Goal: Information Seeking & Learning: Learn about a topic

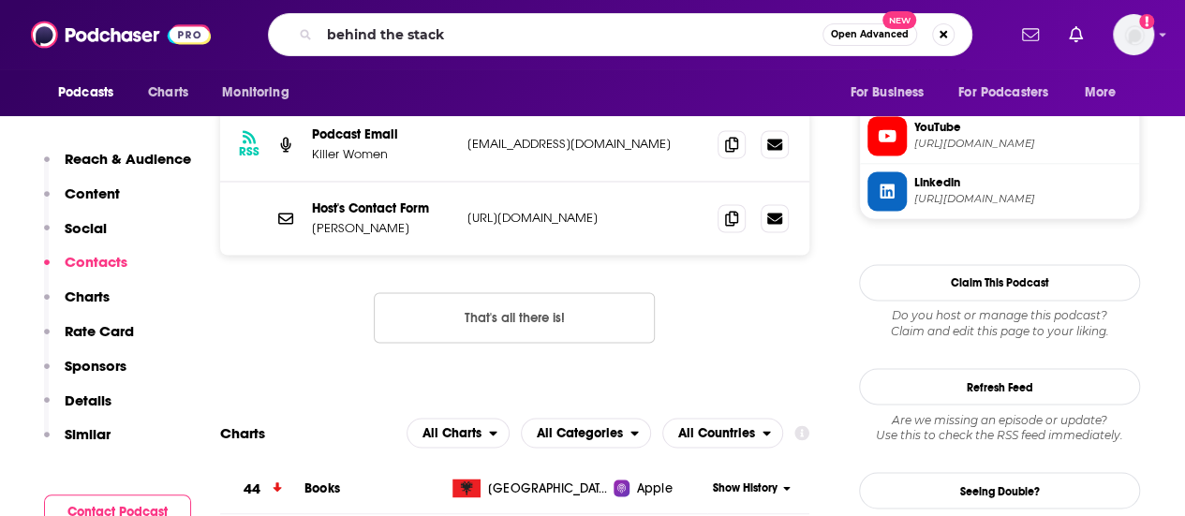
type input "behind the stacks"
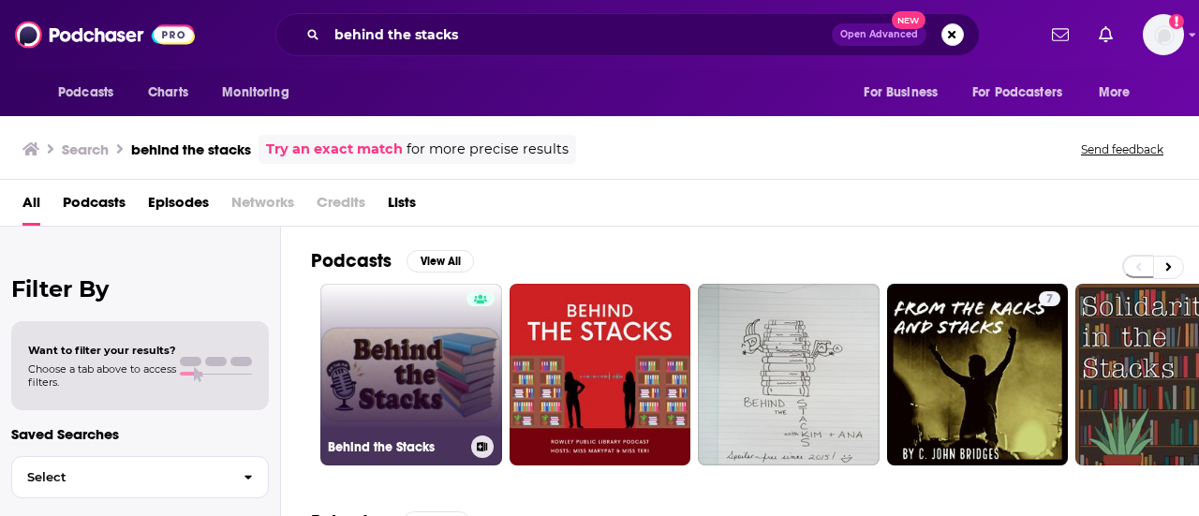
click at [431, 353] on link "Behind the Stacks" at bounding box center [411, 375] width 182 height 182
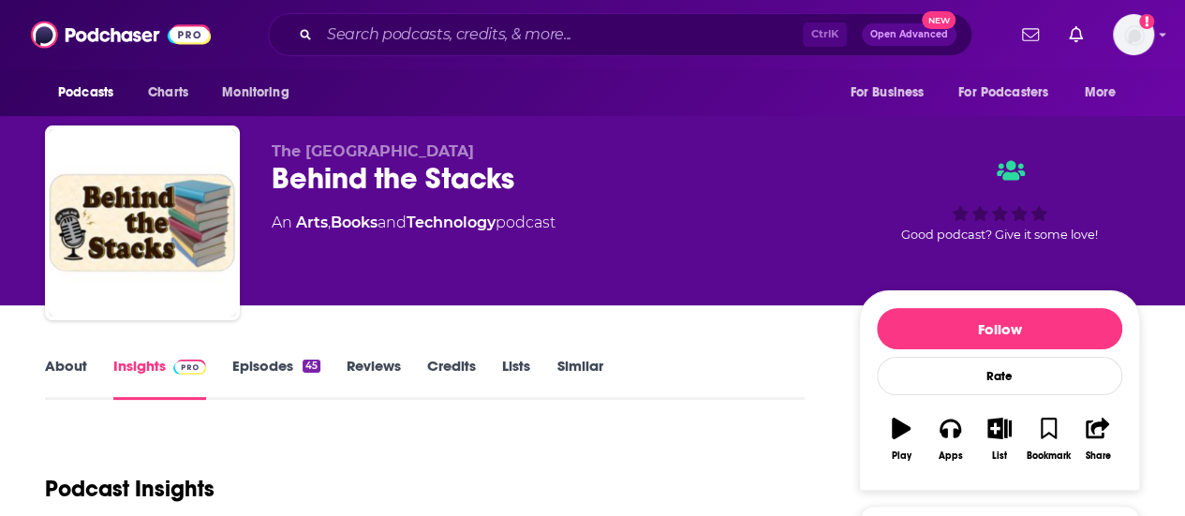
click at [56, 364] on link "About" at bounding box center [66, 378] width 42 height 43
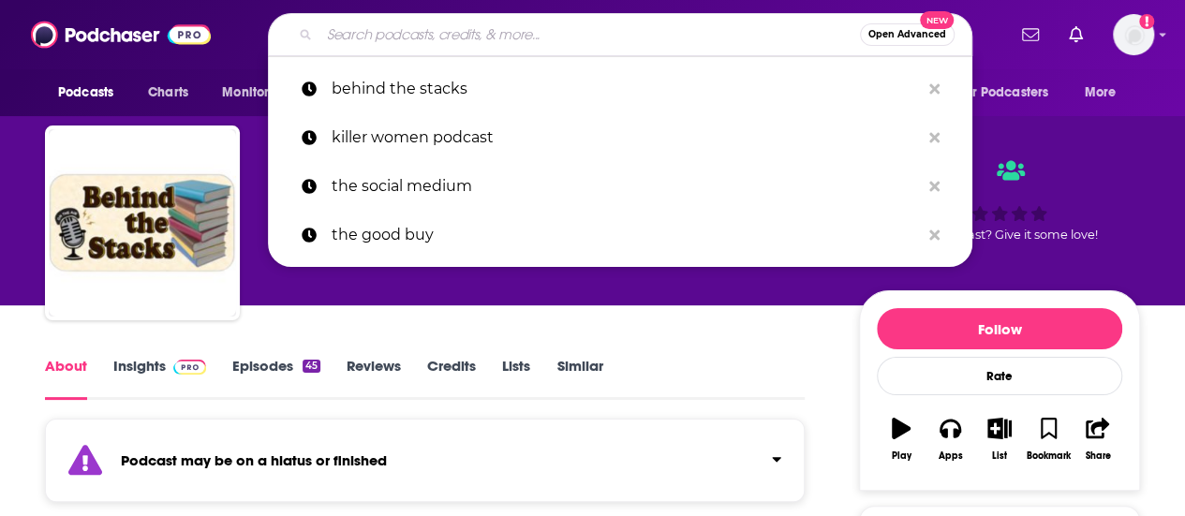
click at [472, 32] on input "Search podcasts, credits, & more..." at bounding box center [589, 35] width 540 height 30
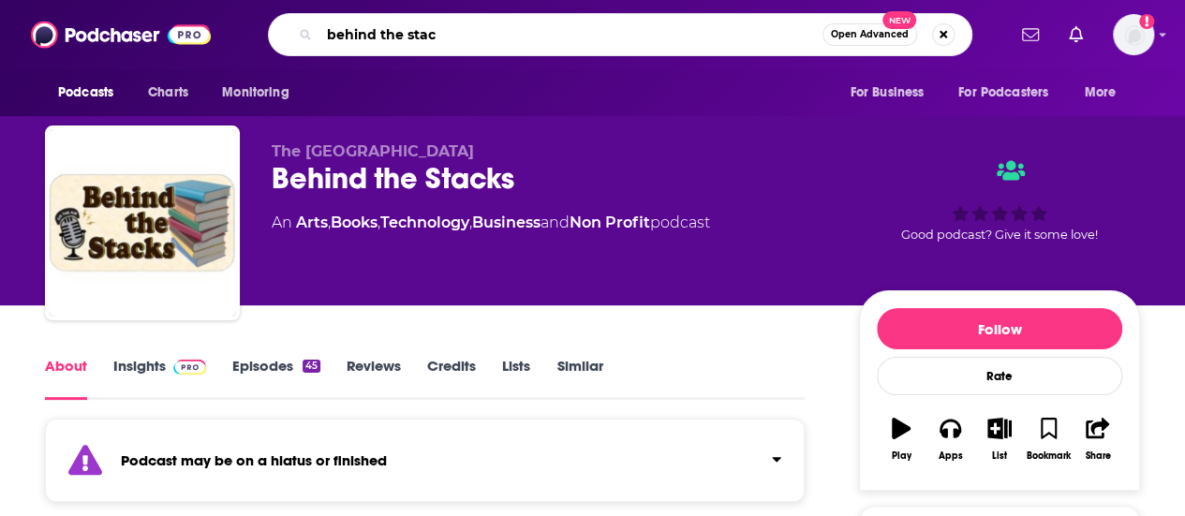
type input "behind the stack"
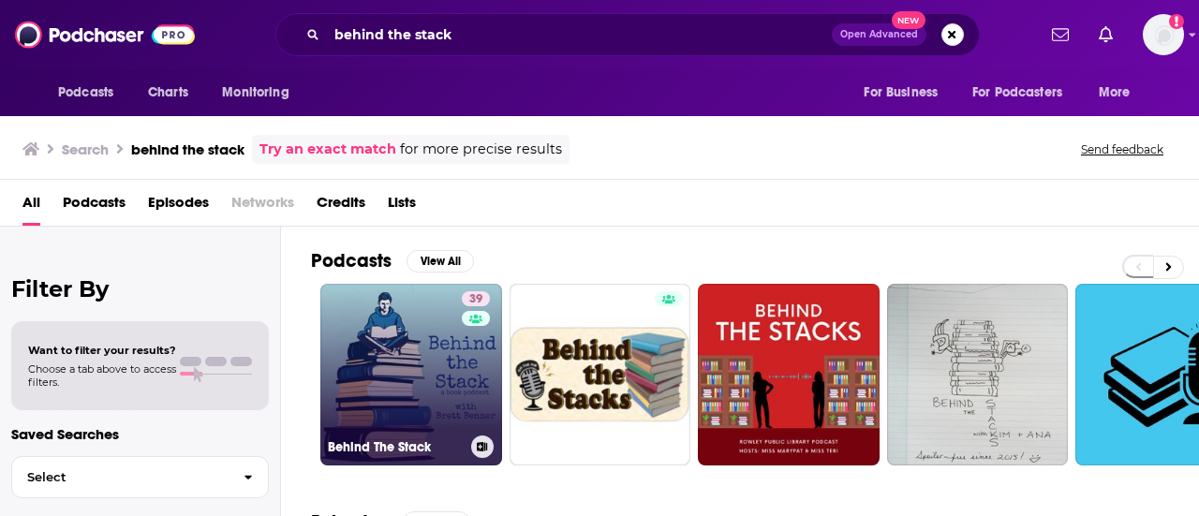
click at [420, 408] on link "39 Behind The Stack" at bounding box center [411, 375] width 182 height 182
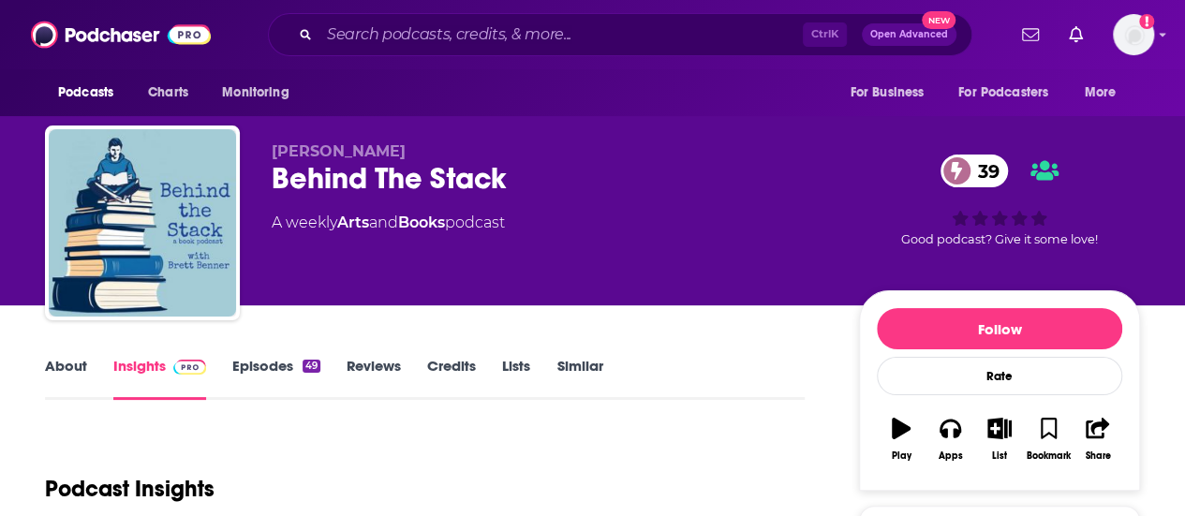
click at [704, 107] on div "Podcasts Charts Monitoring For Business For Podcasters More" at bounding box center [592, 92] width 1185 height 47
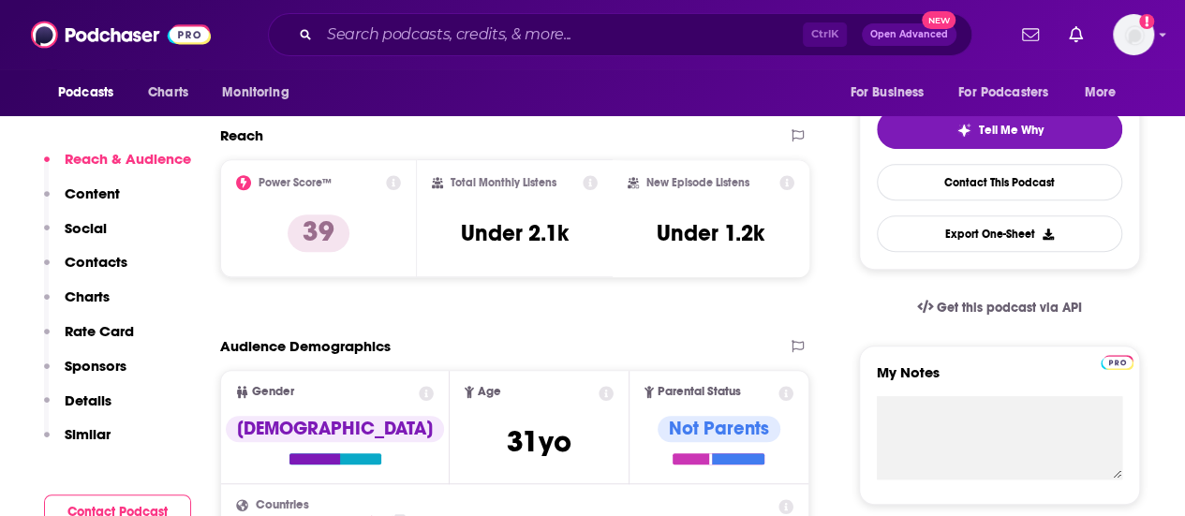
scroll to position [377, 0]
